Goal: Task Accomplishment & Management: Use online tool/utility

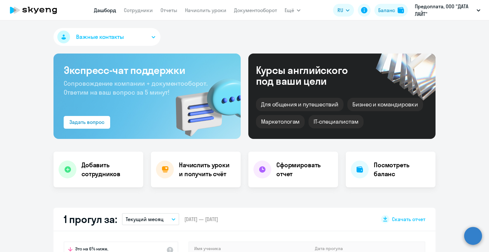
select select "30"
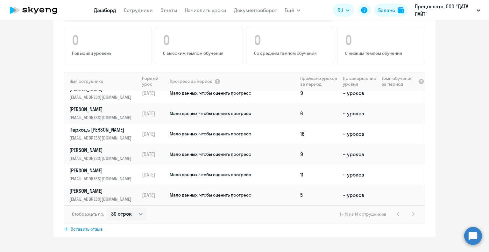
scroll to position [537, 0]
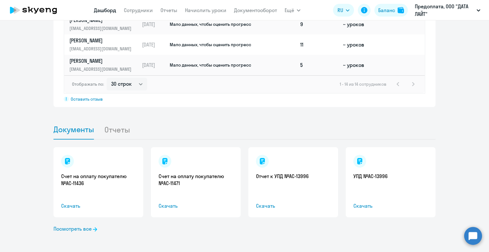
click at [103, 192] on div "Счет на оплату покупателю №AC-11436 Скачать" at bounding box center [98, 182] width 90 height 70
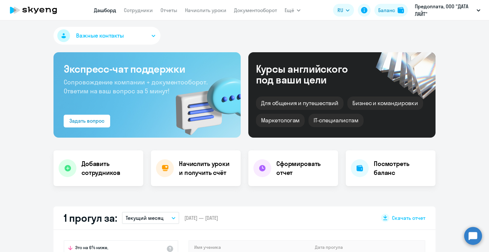
scroll to position [0, 0]
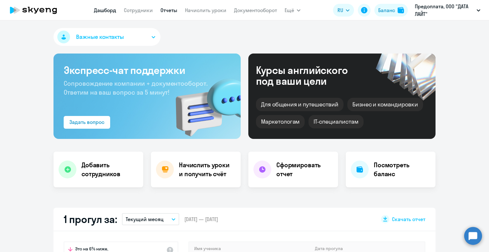
click at [171, 10] on link "Отчеты" at bounding box center [168, 10] width 17 height 6
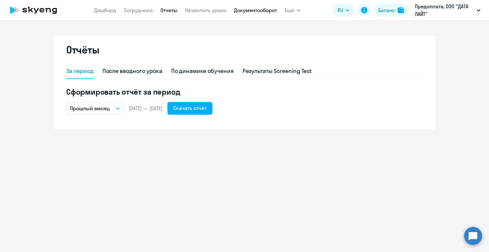
click at [261, 9] on link "Документооборот" at bounding box center [255, 10] width 43 height 6
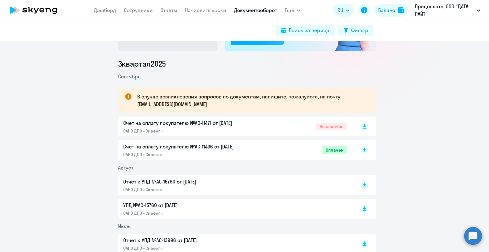
scroll to position [71, 0]
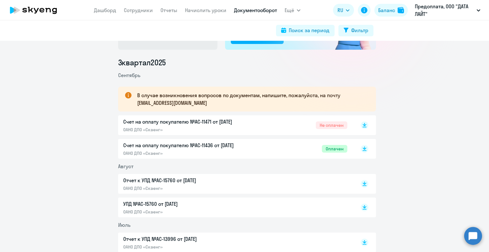
click at [230, 144] on p "Счет на оплату покупателю №AC-11436 от [DATE]" at bounding box center [190, 145] width 134 height 8
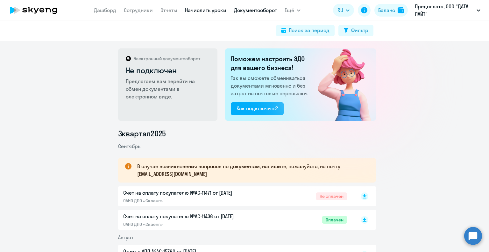
click at [202, 10] on link "Начислить уроки" at bounding box center [205, 10] width 41 height 6
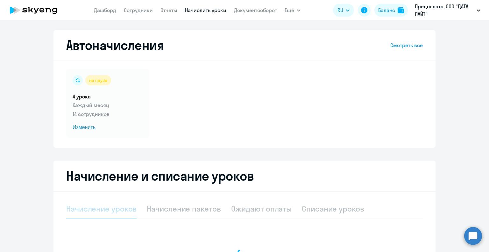
select select "10"
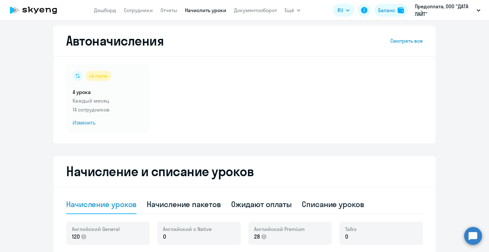
scroll to position [6, 0]
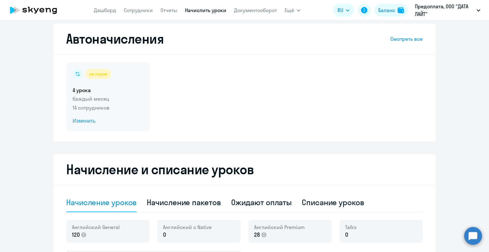
click at [101, 77] on div "на паузе" at bounding box center [98, 74] width 26 height 10
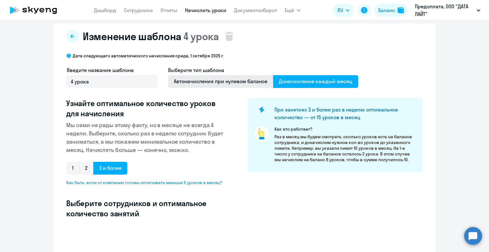
select select "10"
type input "4"
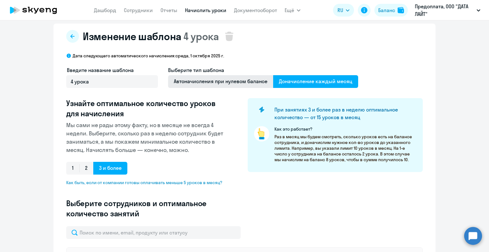
type input "4"
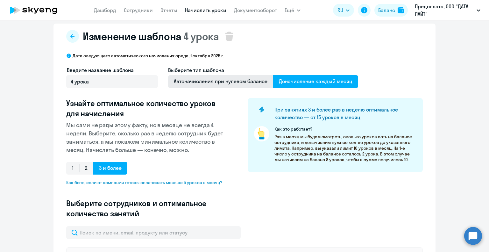
type input "4"
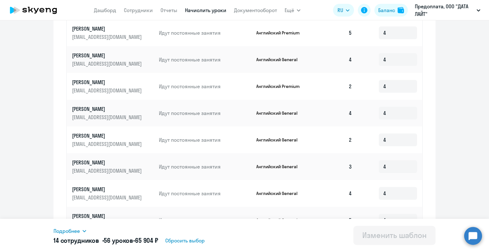
scroll to position [252, 0]
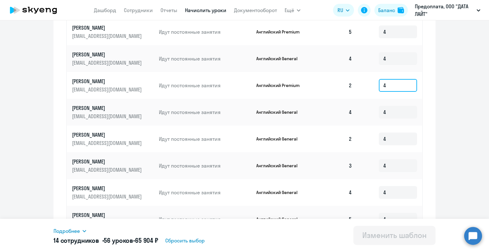
click at [391, 81] on input "4" at bounding box center [398, 85] width 38 height 13
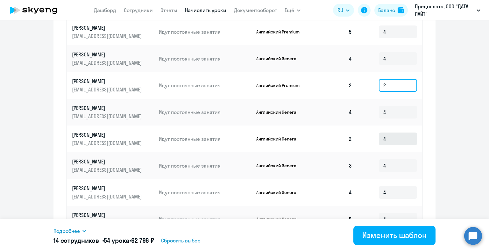
type input "2"
click at [391, 137] on input "4" at bounding box center [398, 138] width 38 height 13
type input "2"
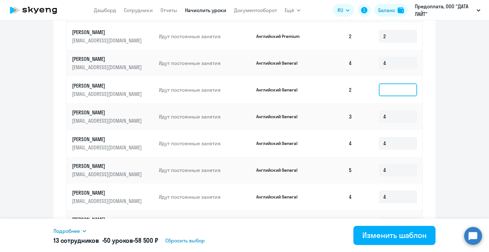
type input "4"
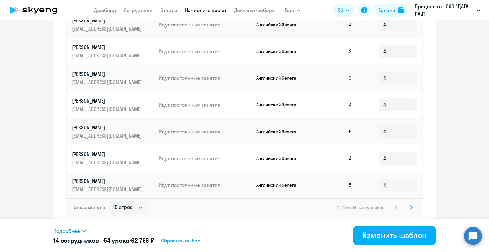
click at [410, 205] on icon at bounding box center [411, 207] width 3 height 4
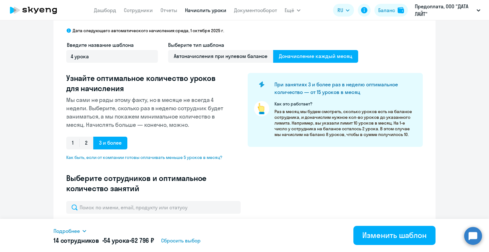
scroll to position [0, 0]
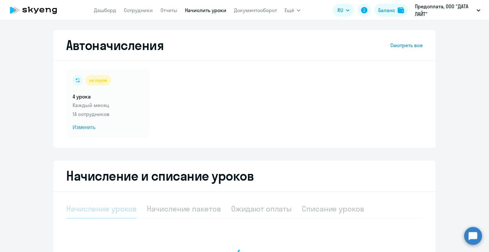
select select "10"
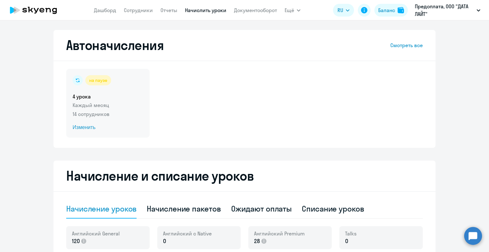
click at [76, 81] on circle at bounding box center [78, 80] width 10 height 10
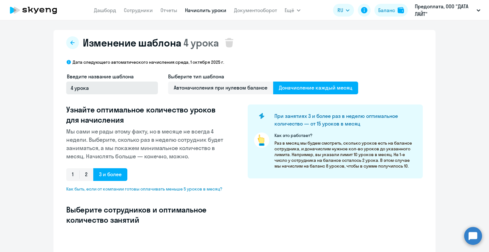
select select "10"
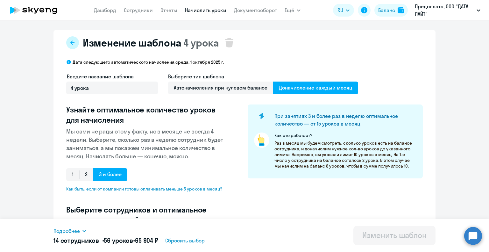
click at [74, 43] on button at bounding box center [72, 42] width 13 height 13
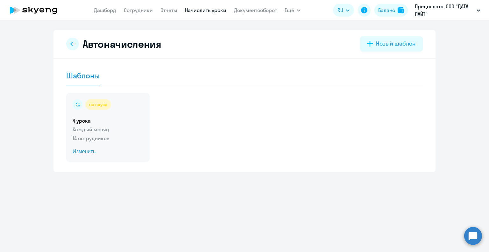
click at [78, 103] on circle at bounding box center [78, 104] width 10 height 10
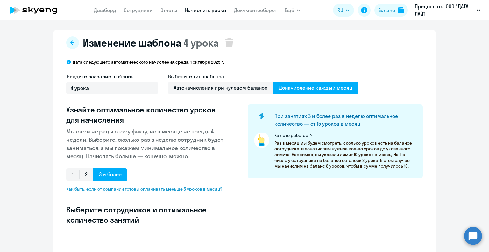
select select "10"
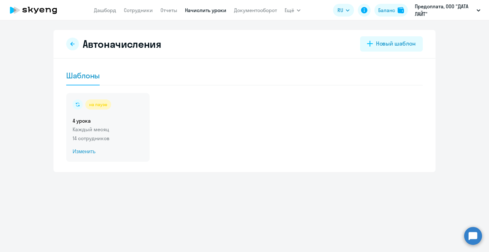
click at [101, 103] on div "на паузе" at bounding box center [98, 104] width 26 height 10
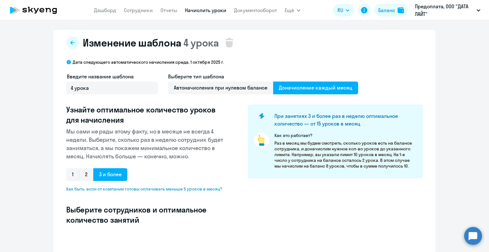
select select "10"
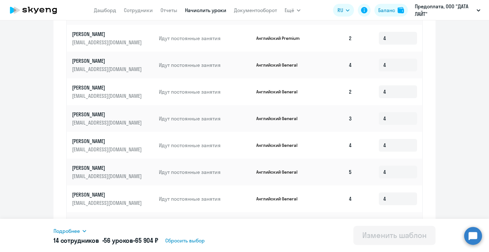
scroll to position [340, 0]
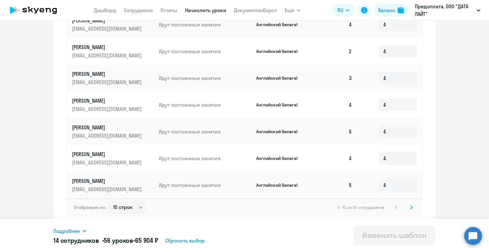
click at [410, 207] on icon at bounding box center [411, 207] width 3 height 4
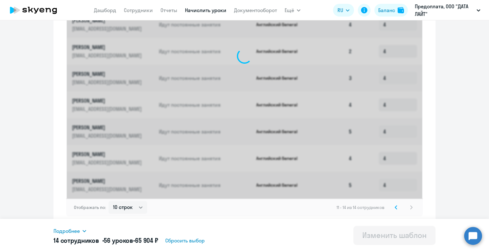
click at [409, 207] on div "11 - 14 из 14 сотрудников" at bounding box center [376, 207] width 79 height 8
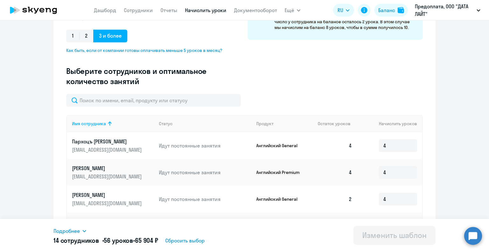
scroll to position [179, 0]
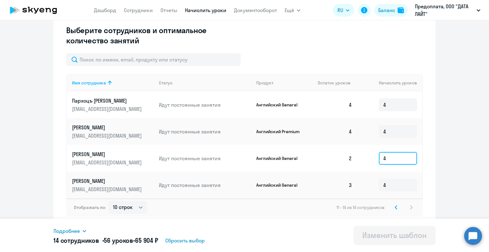
click at [387, 160] on input "4" at bounding box center [398, 158] width 38 height 13
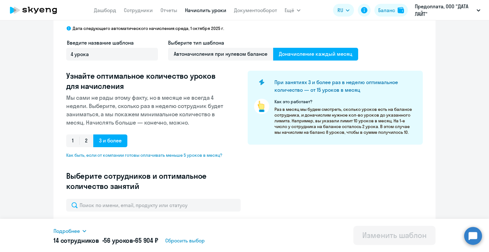
scroll to position [19, 0]
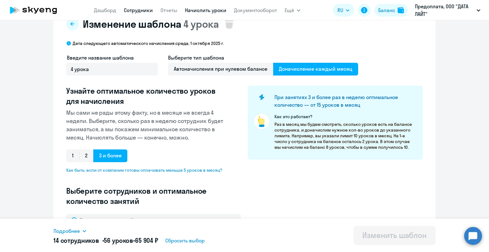
click at [140, 12] on link "Сотрудники" at bounding box center [138, 10] width 29 height 6
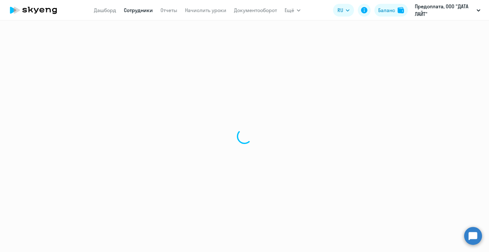
select select "30"
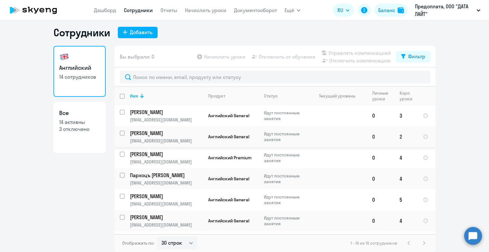
click at [122, 134] on input "select row 42035660" at bounding box center [126, 137] width 13 height 13
checkbox input "true"
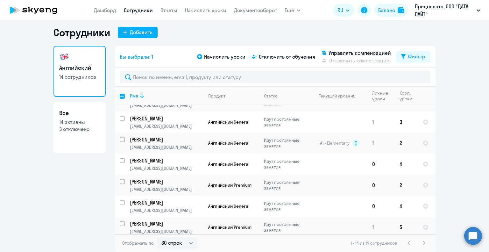
scroll to position [167, 0]
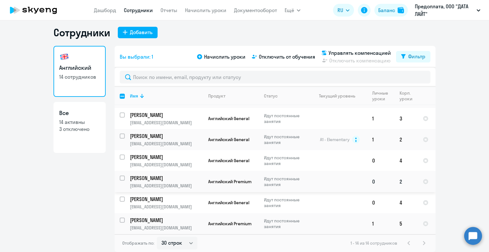
click at [121, 179] on input "select row 42284513" at bounding box center [126, 181] width 13 height 13
checkbox input "true"
click at [224, 57] on span "Начислить уроки" at bounding box center [224, 57] width 41 height 8
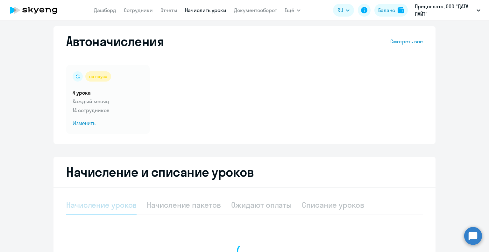
select select "10"
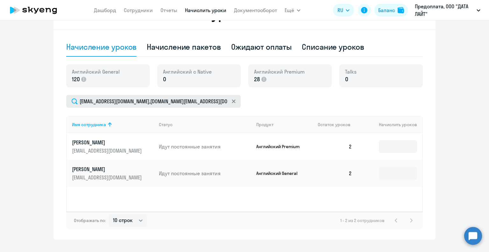
scroll to position [163, 0]
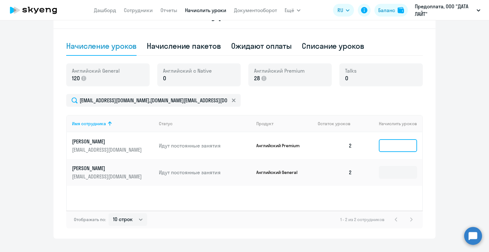
click at [391, 149] on input at bounding box center [398, 145] width 38 height 13
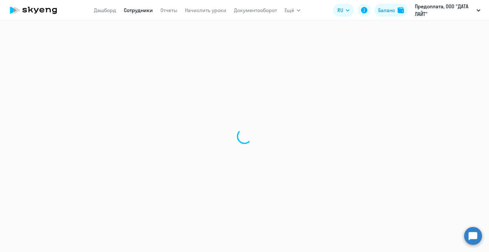
select select "30"
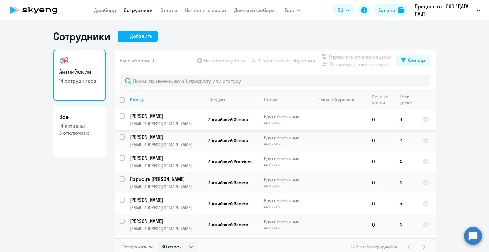
click at [121, 117] on input "select row 42035655" at bounding box center [126, 119] width 13 height 13
checkbox input "true"
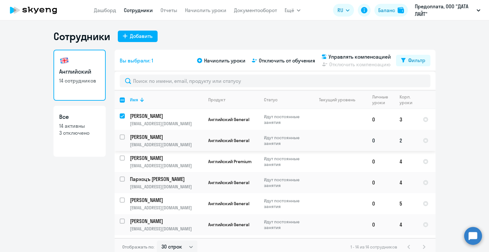
click at [120, 139] on input "select row 42035660" at bounding box center [126, 140] width 13 height 13
checkbox input "true"
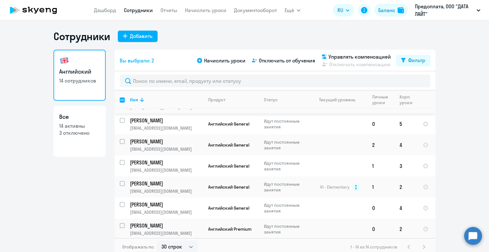
scroll to position [122, 0]
click at [120, 163] on input "select row 42035653" at bounding box center [126, 166] width 13 height 13
checkbox input "true"
click at [120, 183] on input "select row 13256657" at bounding box center [126, 187] width 13 height 13
checkbox input "true"
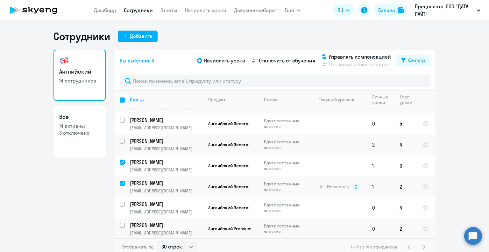
click at [120, 226] on input "select row 42284513" at bounding box center [126, 229] width 13 height 13
checkbox input "true"
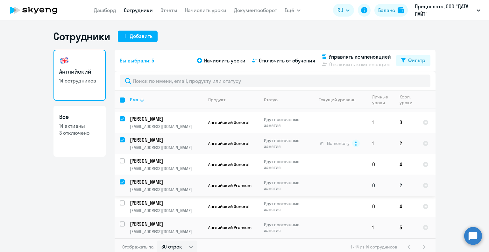
scroll to position [0, 0]
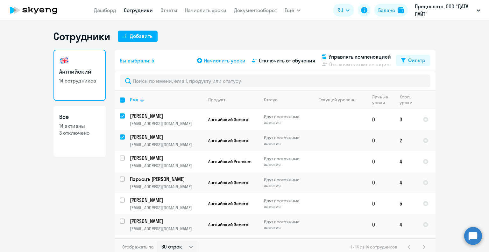
click at [229, 58] on span "Начислить уроки" at bounding box center [224, 61] width 41 height 8
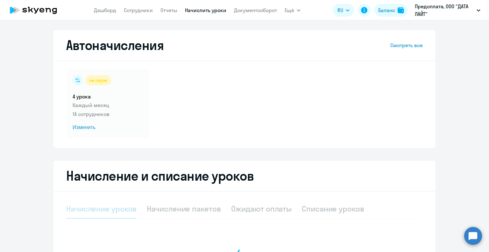
select select "10"
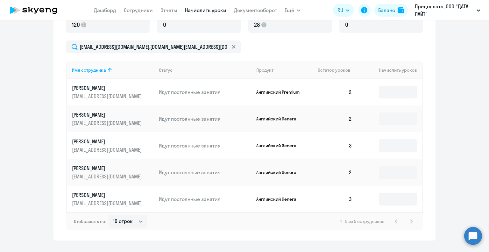
scroll to position [219, 0]
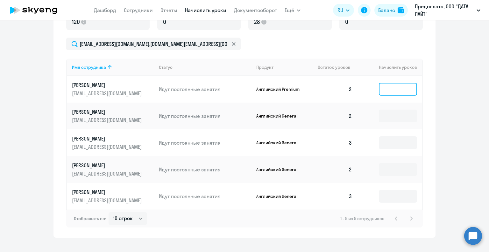
click at [403, 90] on input at bounding box center [398, 89] width 38 height 13
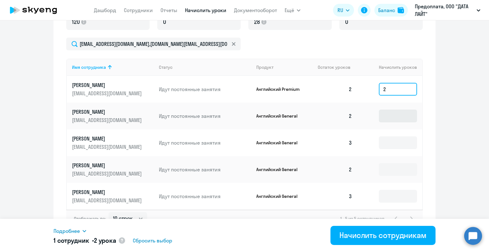
type input "2"
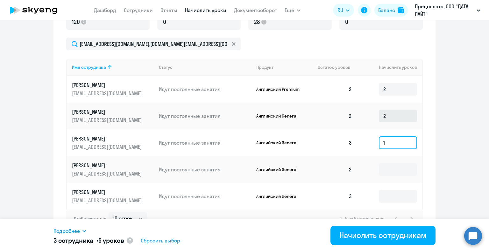
type input "1"
type input "2"
click at [399, 200] on input "1" at bounding box center [398, 196] width 38 height 13
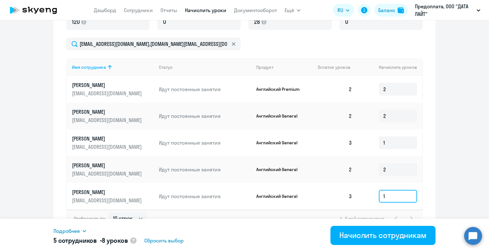
scroll to position [230, 0]
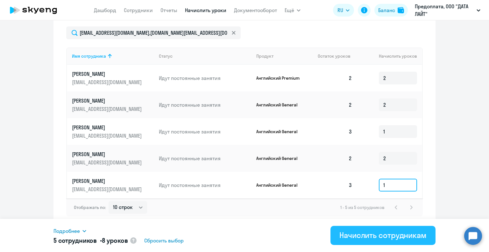
type input "1"
click at [364, 231] on div "Начислить сотрудникам" at bounding box center [382, 235] width 87 height 10
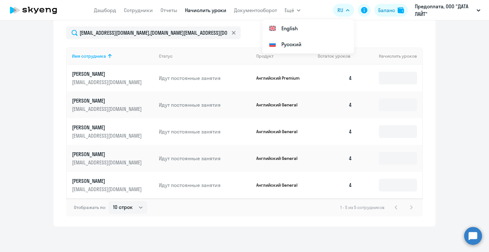
scroll to position [0, 0]
